Goal: Find specific page/section: Find specific page/section

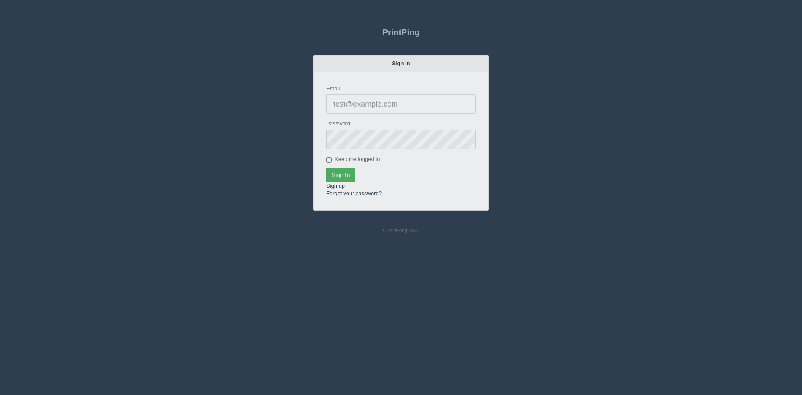
type input "[PERSON_NAME][EMAIL_ADDRESS][DOMAIN_NAME]"
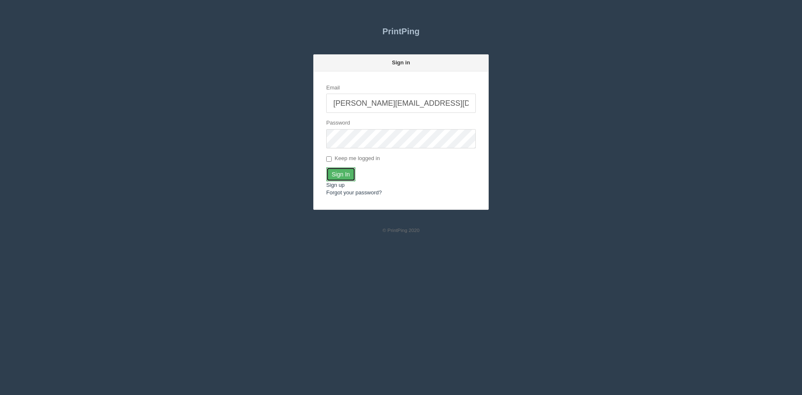
click at [337, 172] on input "Sign In" at bounding box center [340, 174] width 29 height 14
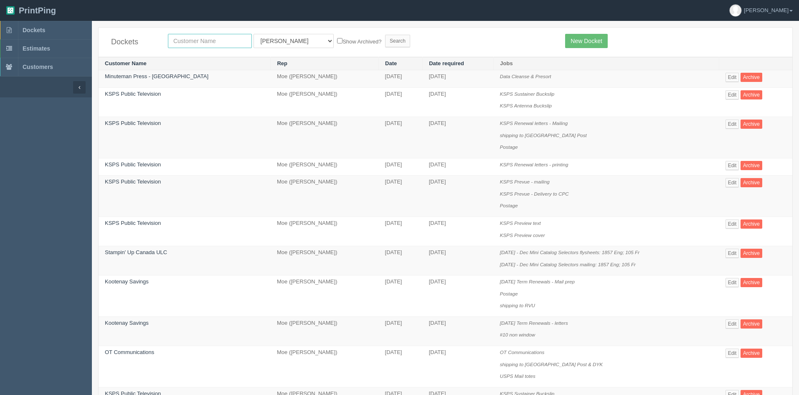
click at [210, 41] on input "text" at bounding box center [210, 41] width 84 height 14
type input "csi"
drag, startPoint x: 287, startPoint y: 42, endPoint x: 284, endPoint y: 48, distance: 6.7
click at [286, 45] on select "All Users Ali Ali Test 1 Aly Amy Ankit Arif Brandon Dan France Greg Jim Mark Ma…" at bounding box center [294, 41] width 80 height 14
select select
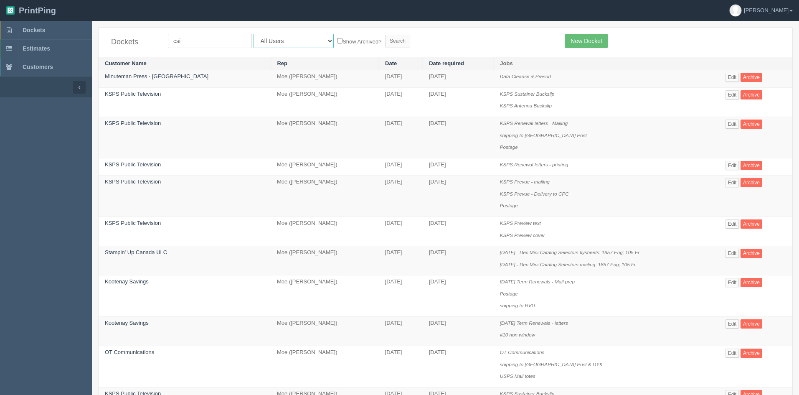
click at [254, 34] on select "All Users Ali Ali Test 1 Aly Amy Ankit Arif Brandon Dan France Greg Jim Mark Ma…" at bounding box center [294, 41] width 80 height 14
drag, startPoint x: 356, startPoint y: 39, endPoint x: 366, endPoint y: 45, distance: 12.0
click at [385, 40] on input "Search" at bounding box center [397, 41] width 25 height 13
